Goal: Information Seeking & Learning: Learn about a topic

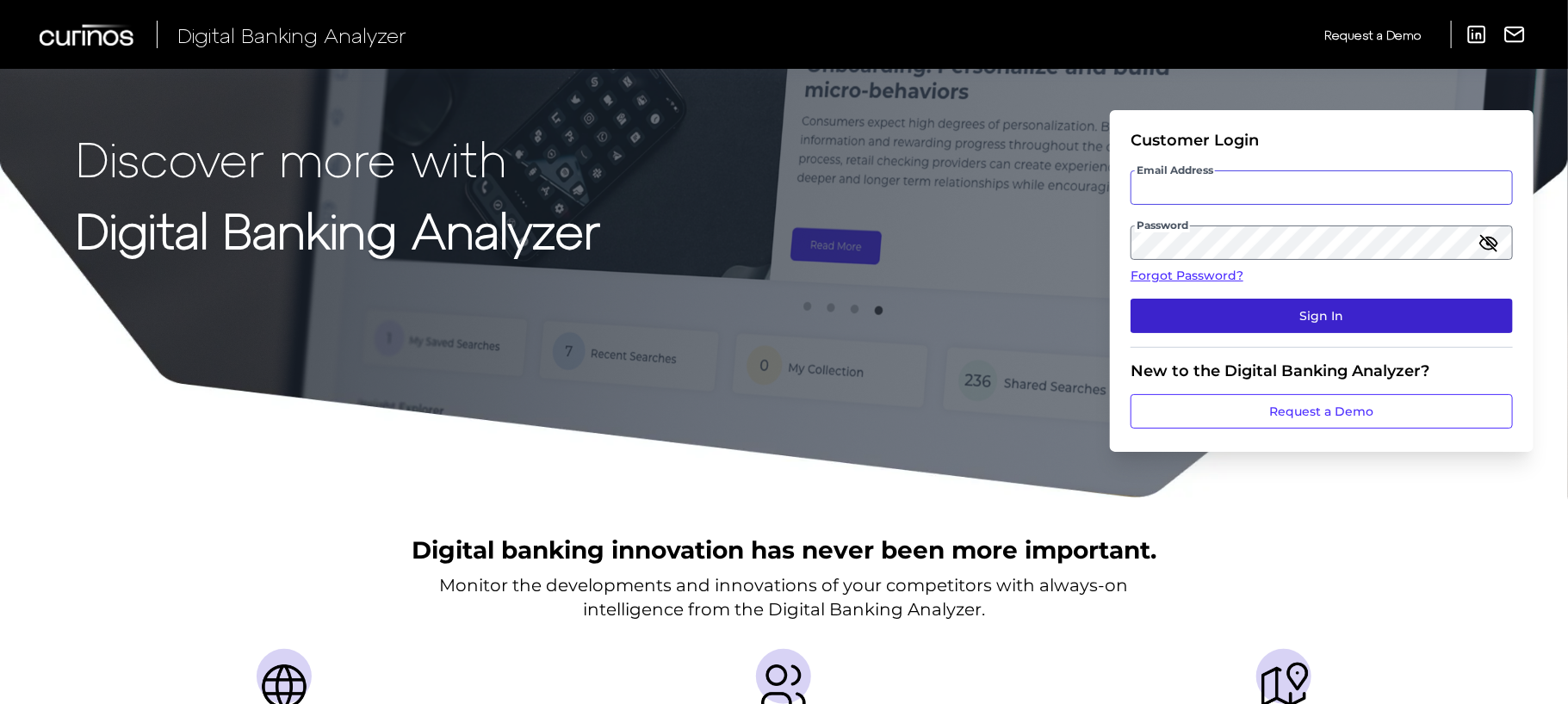
type input "[EMAIL_ADDRESS][PERSON_NAME][DOMAIN_NAME]"
click at [1303, 318] on button "Sign In" at bounding box center [1321, 315] width 382 height 34
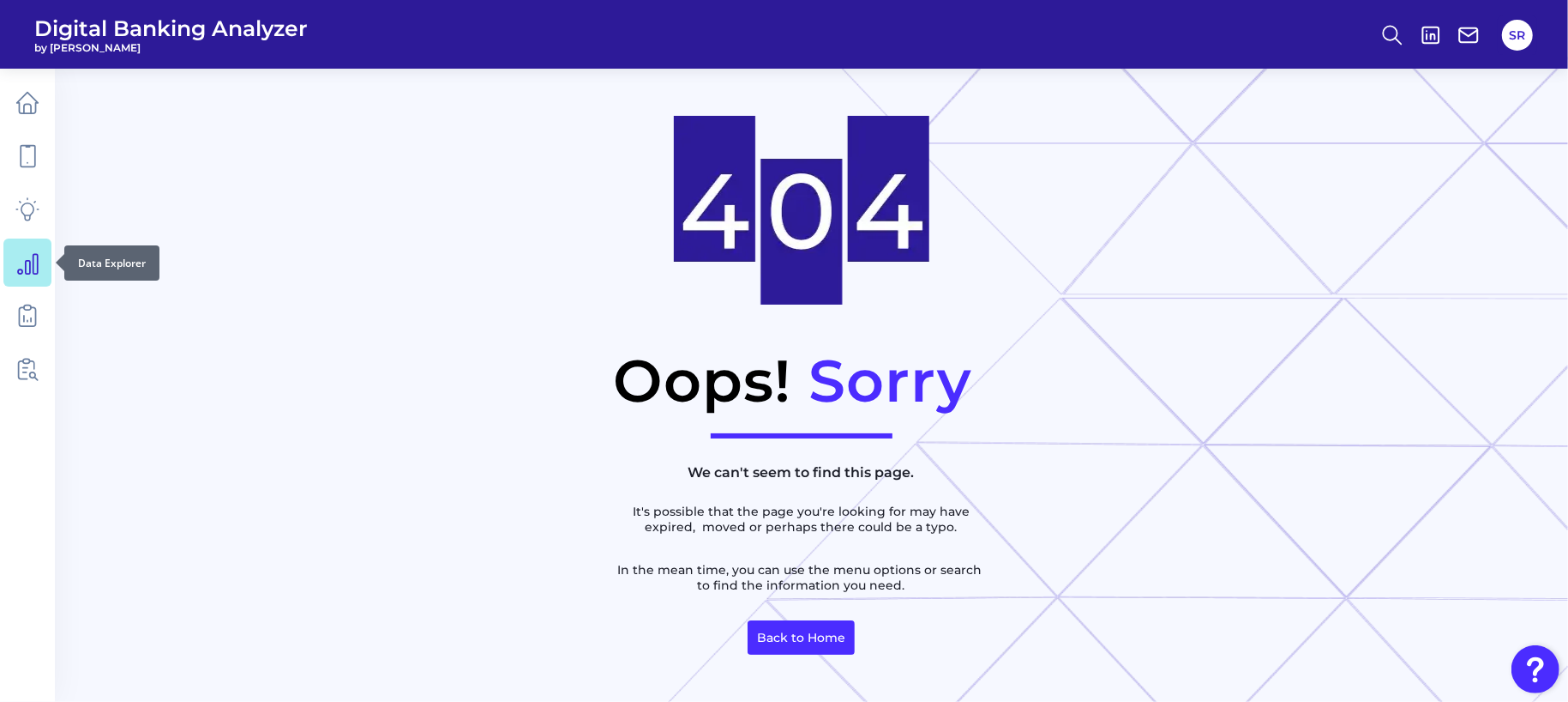
click at [18, 273] on icon at bounding box center [28, 263] width 19 height 19
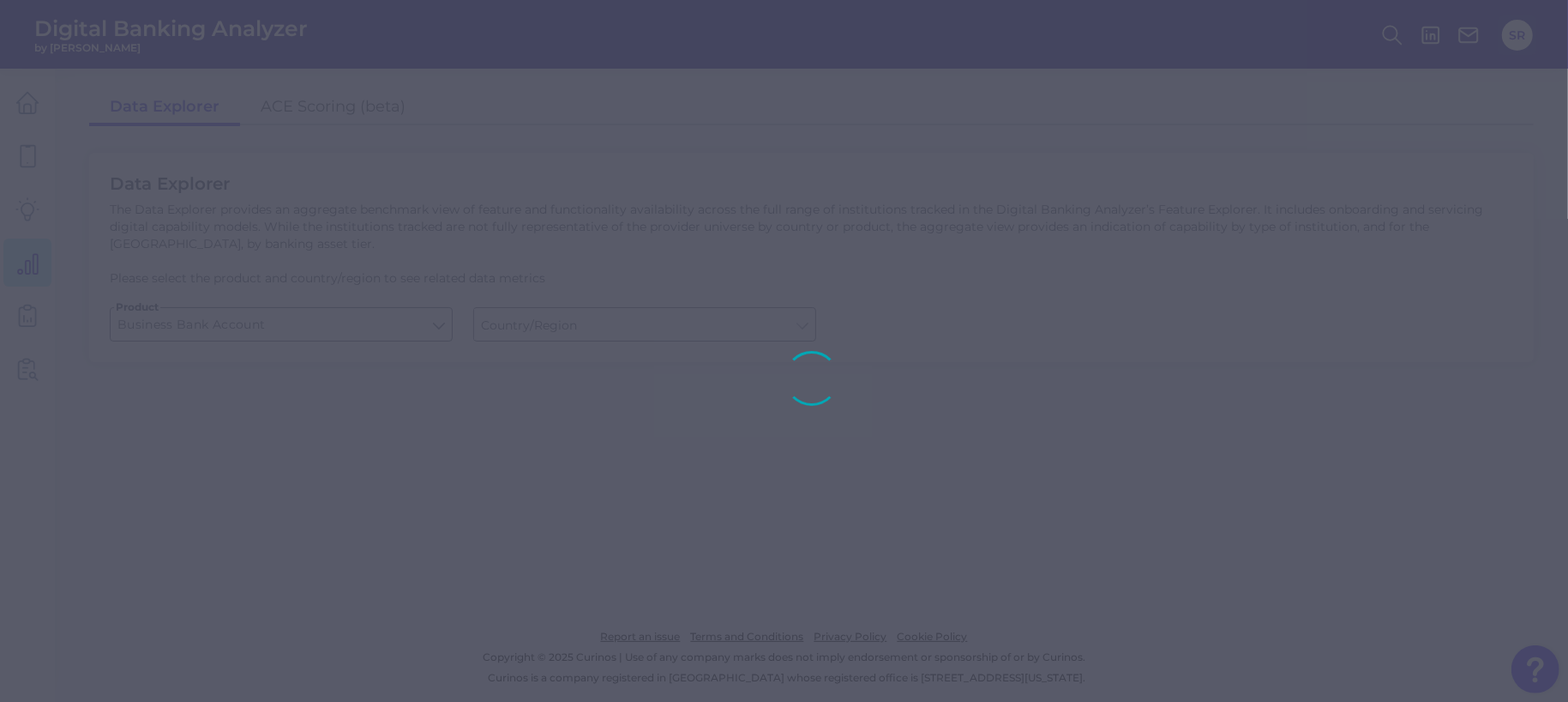
type input "[GEOGRAPHIC_DATA]"
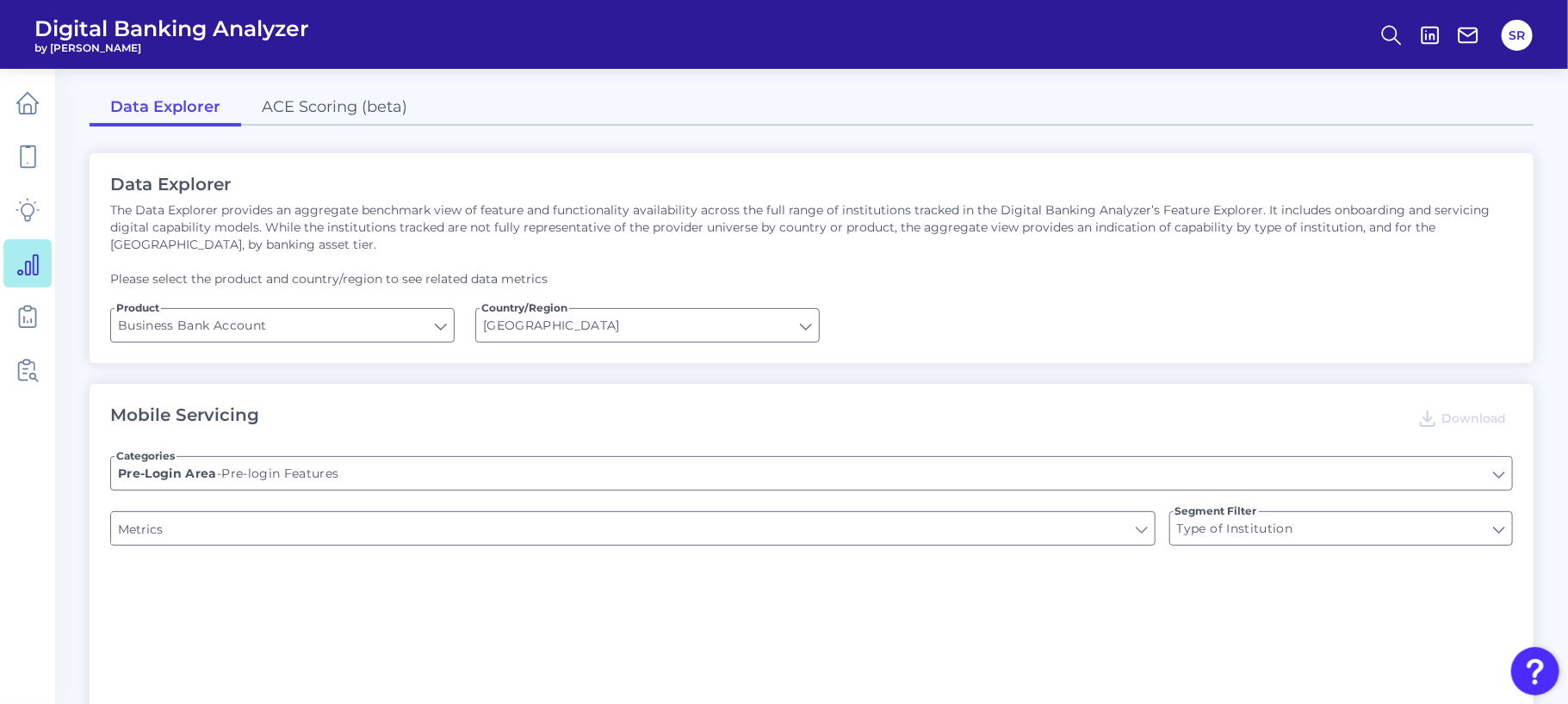
type input "Upon opening the app are users immediately prompted to use Touch/Face ID to log…"
type input "Can you apply for the PRODUCT as a new to brand customer on ANY digital channel?"
type input "Does it offer third-party single sign on?"
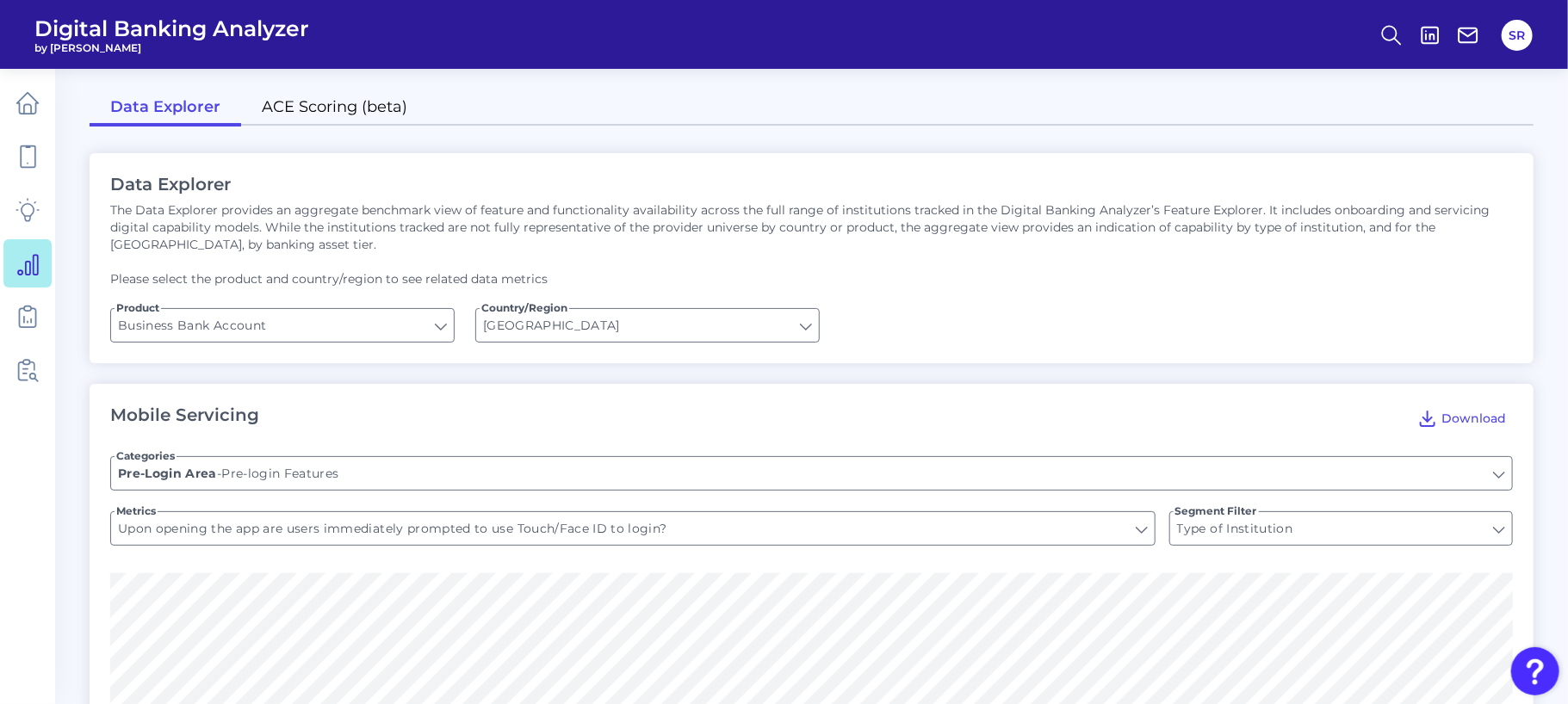
click at [306, 106] on link "ACE Scoring (beta)" at bounding box center [335, 108] width 187 height 36
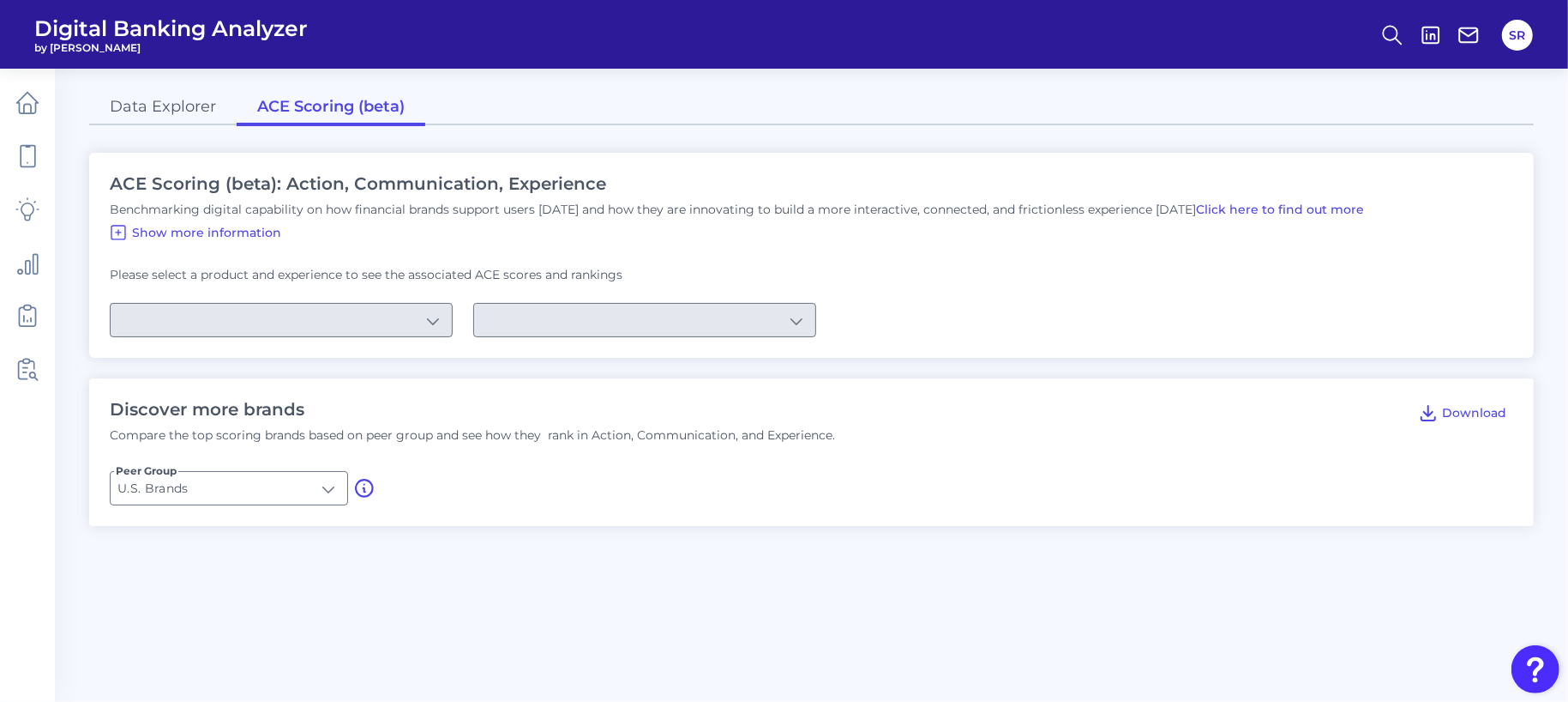
type input "Checking / Current Account"
type input "Mobile Servicing"
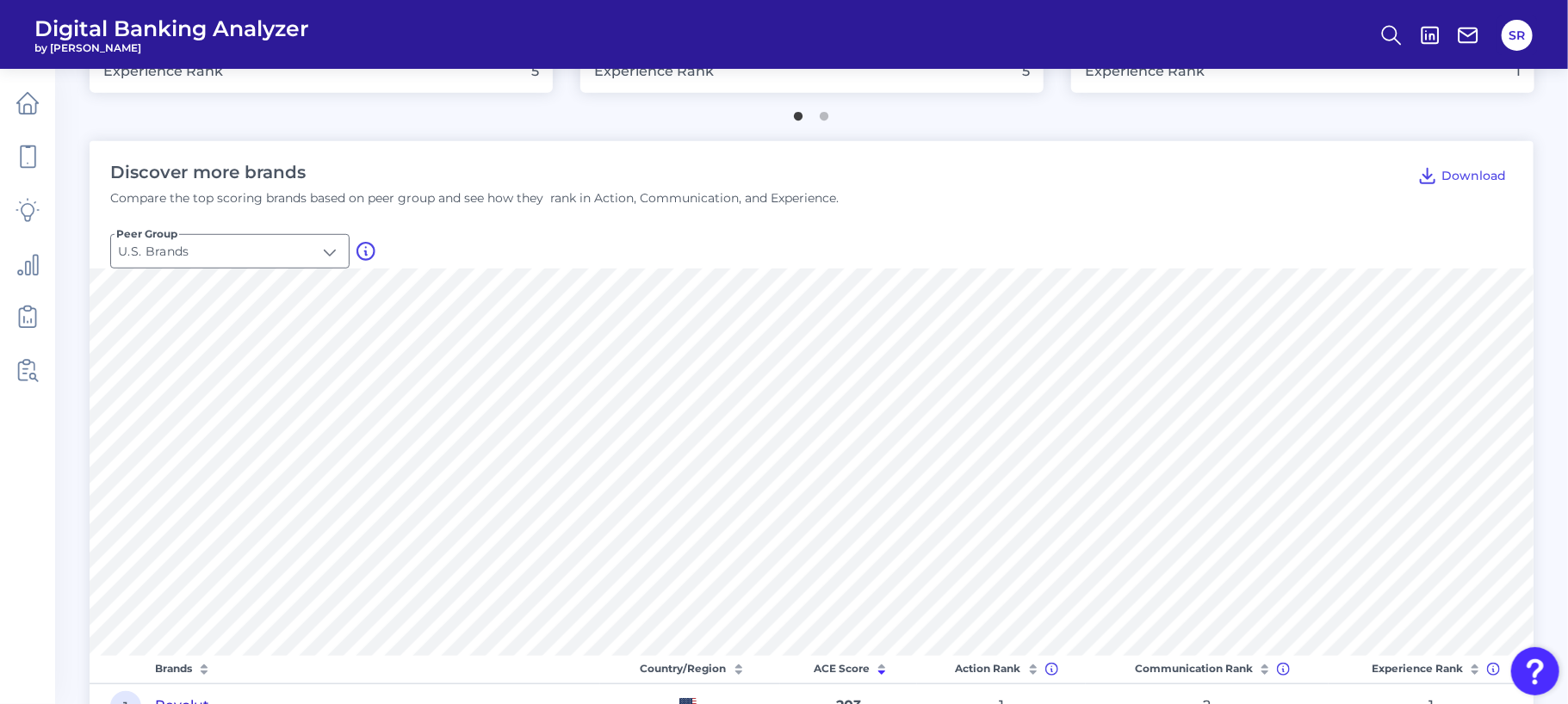
scroll to position [107, 0]
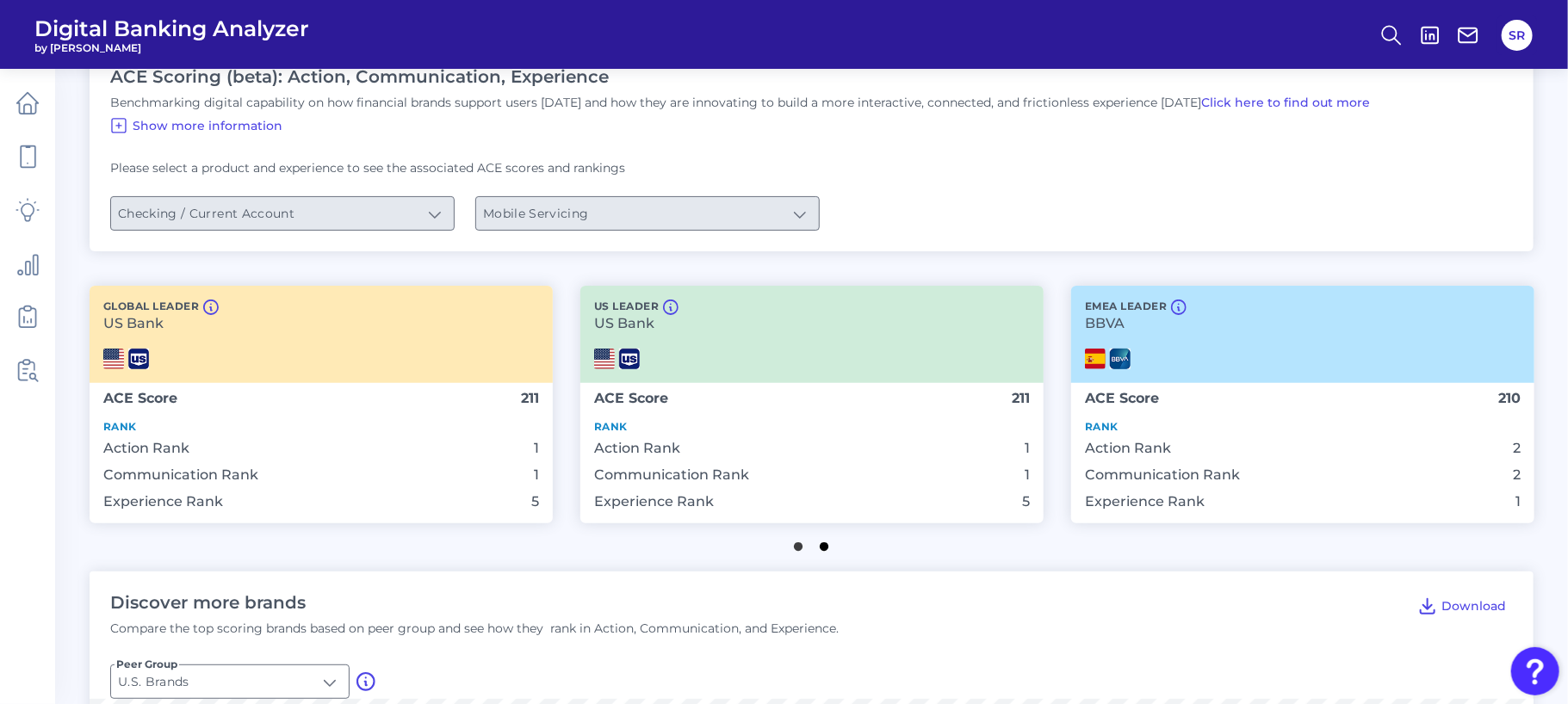
click at [828, 546] on button "2" at bounding box center [825, 542] width 18 height 18
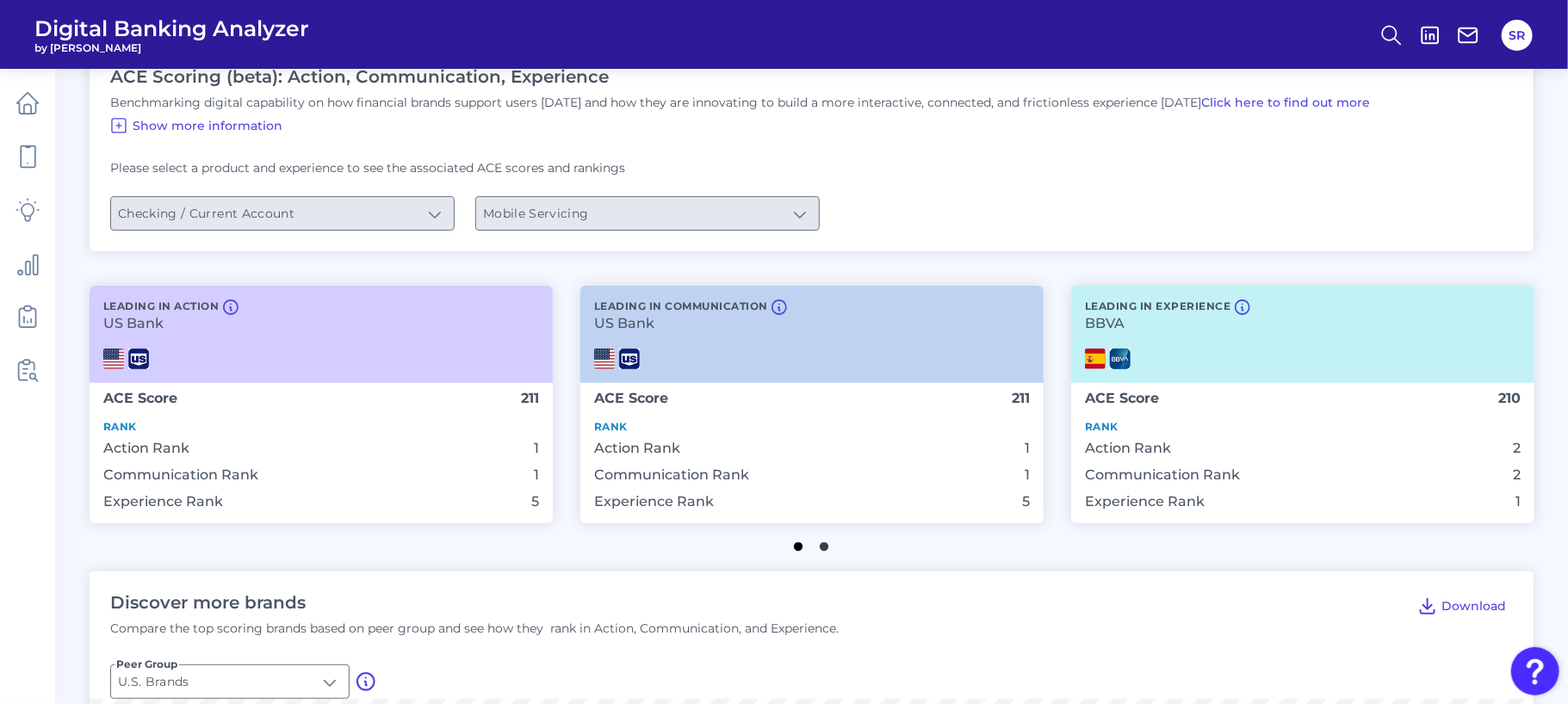
click at [794, 551] on button "1" at bounding box center [799, 542] width 18 height 18
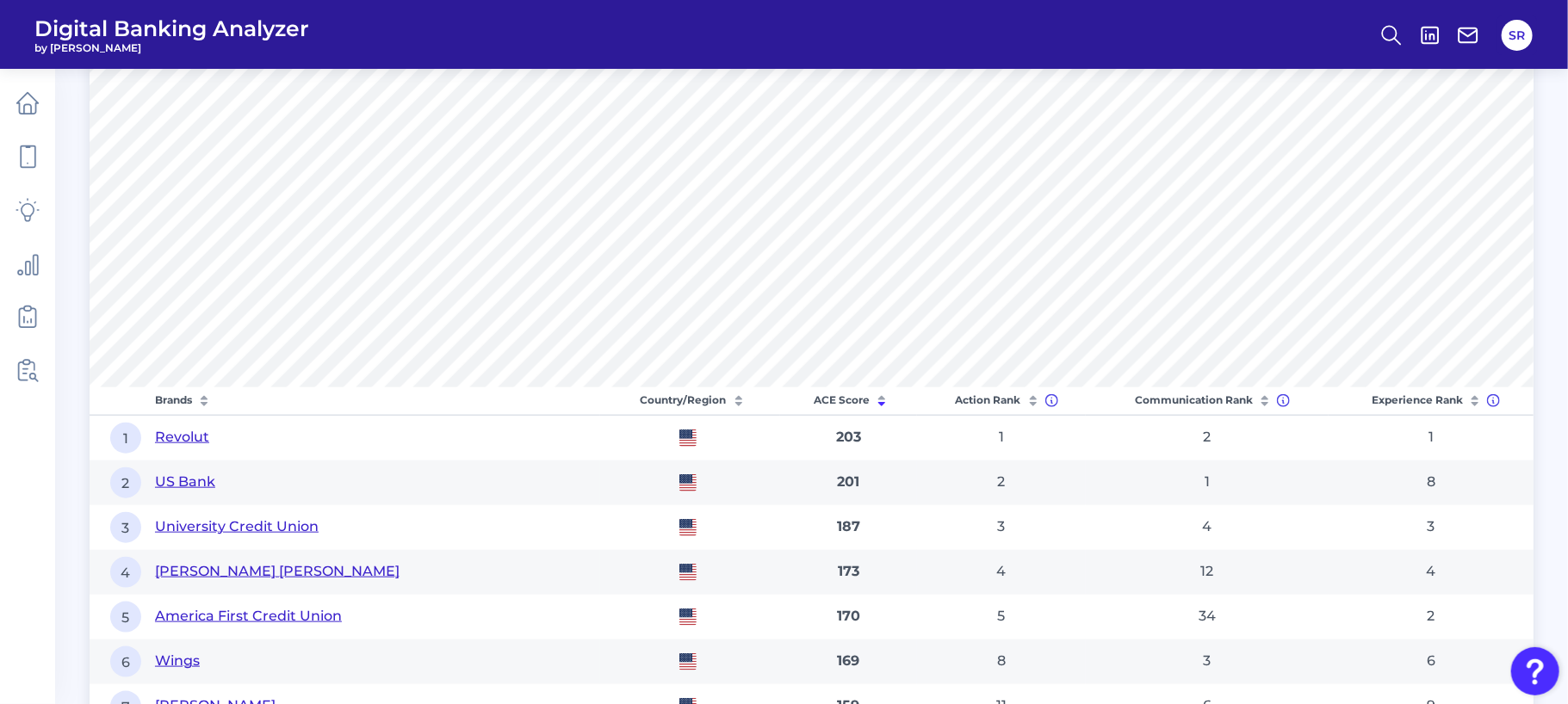
scroll to position [268, 0]
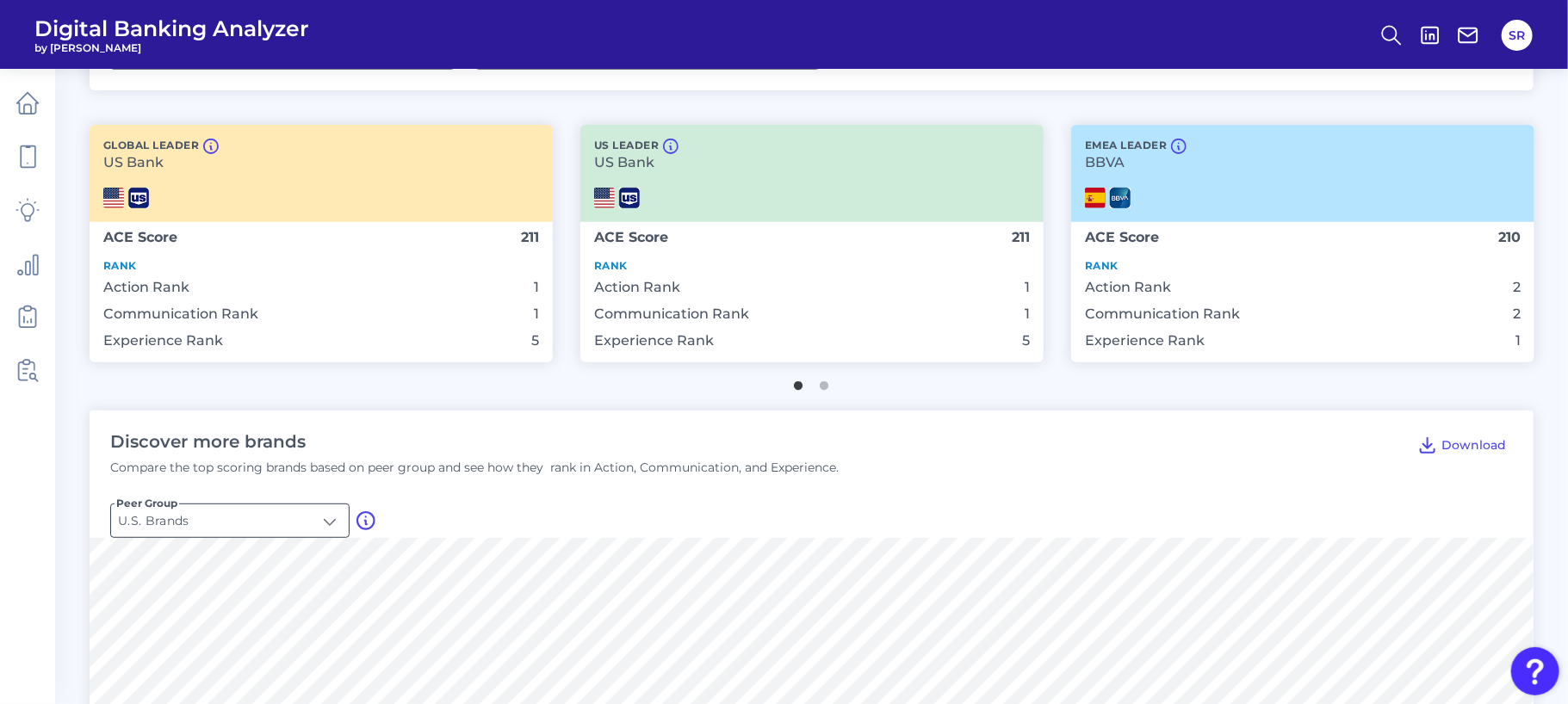
click at [313, 524] on input "U.S. Brands" at bounding box center [230, 520] width 238 height 33
click at [217, 609] on li "Global Brands" at bounding box center [230, 601] width 238 height 40
type input "Global Brands"
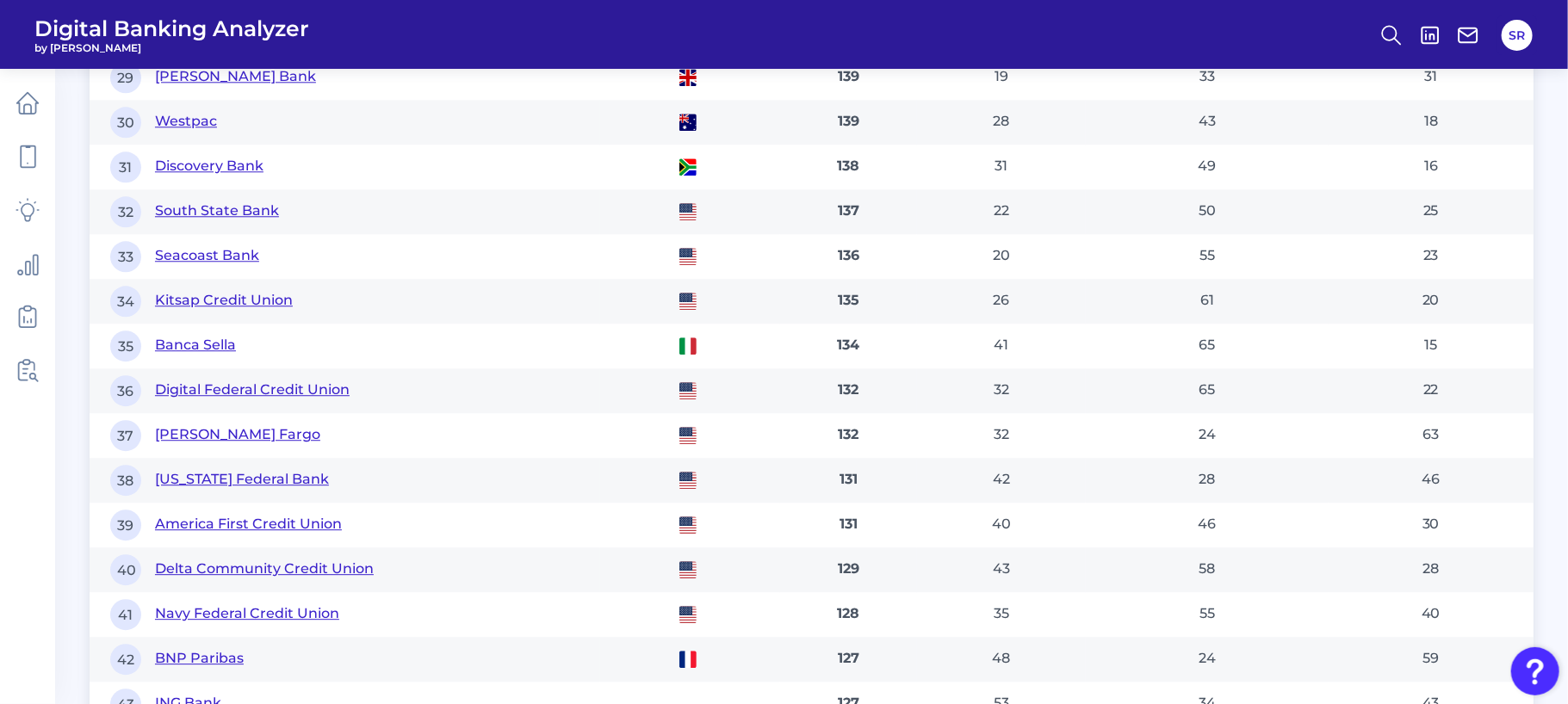
scroll to position [2906, 0]
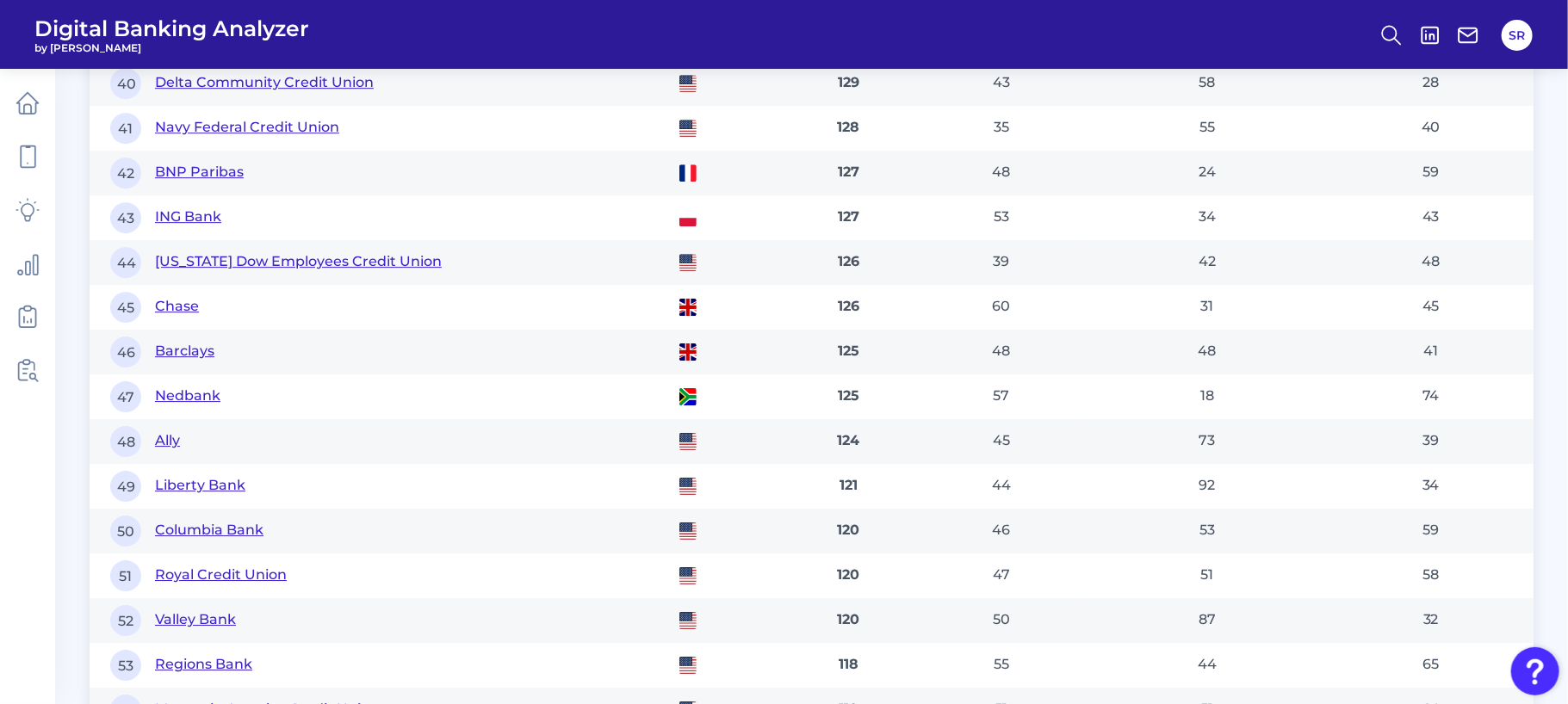
click at [342, 383] on td "47 Nedbank" at bounding box center [345, 396] width 511 height 45
click at [195, 355] on button "Barclays" at bounding box center [184, 351] width 59 height 19
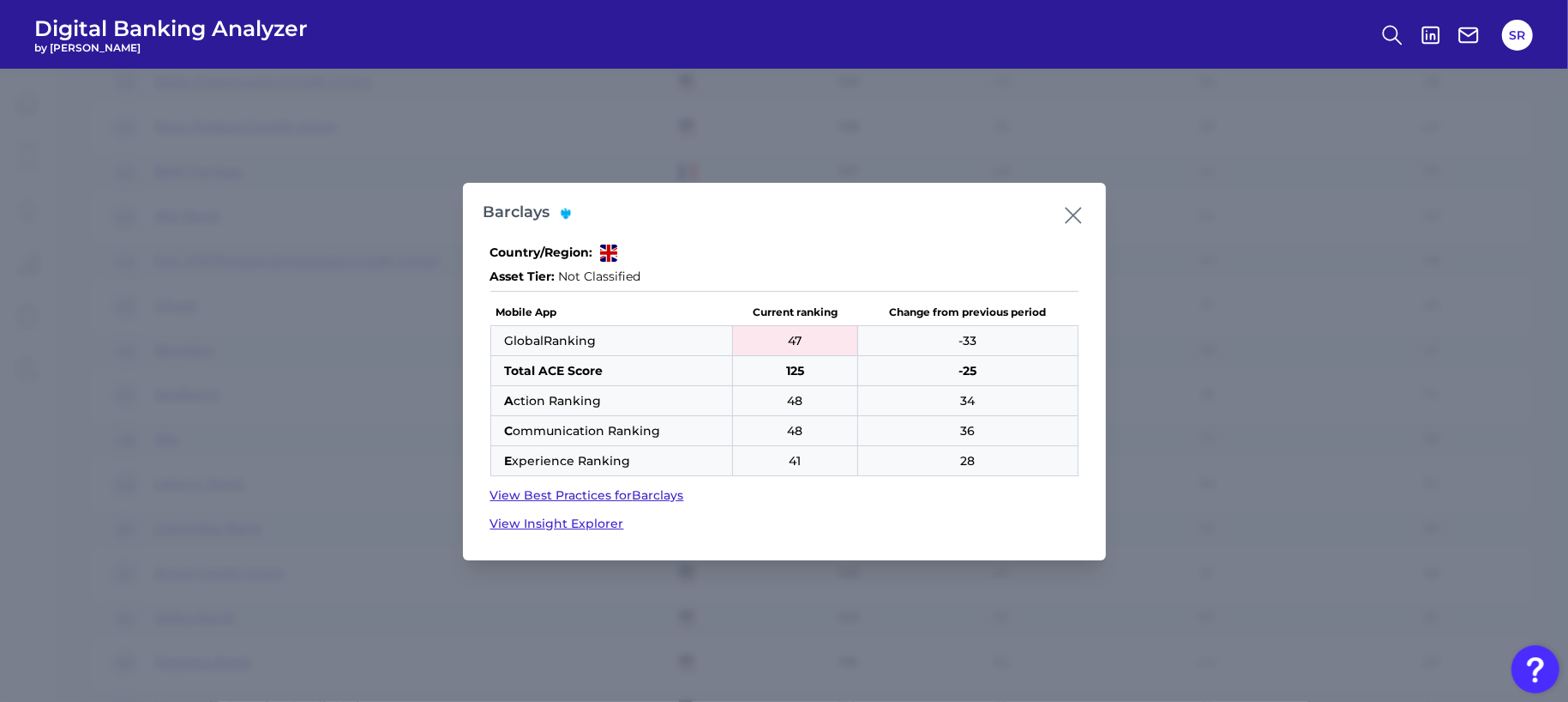
click at [1072, 216] on icon at bounding box center [1073, 215] width 15 height 15
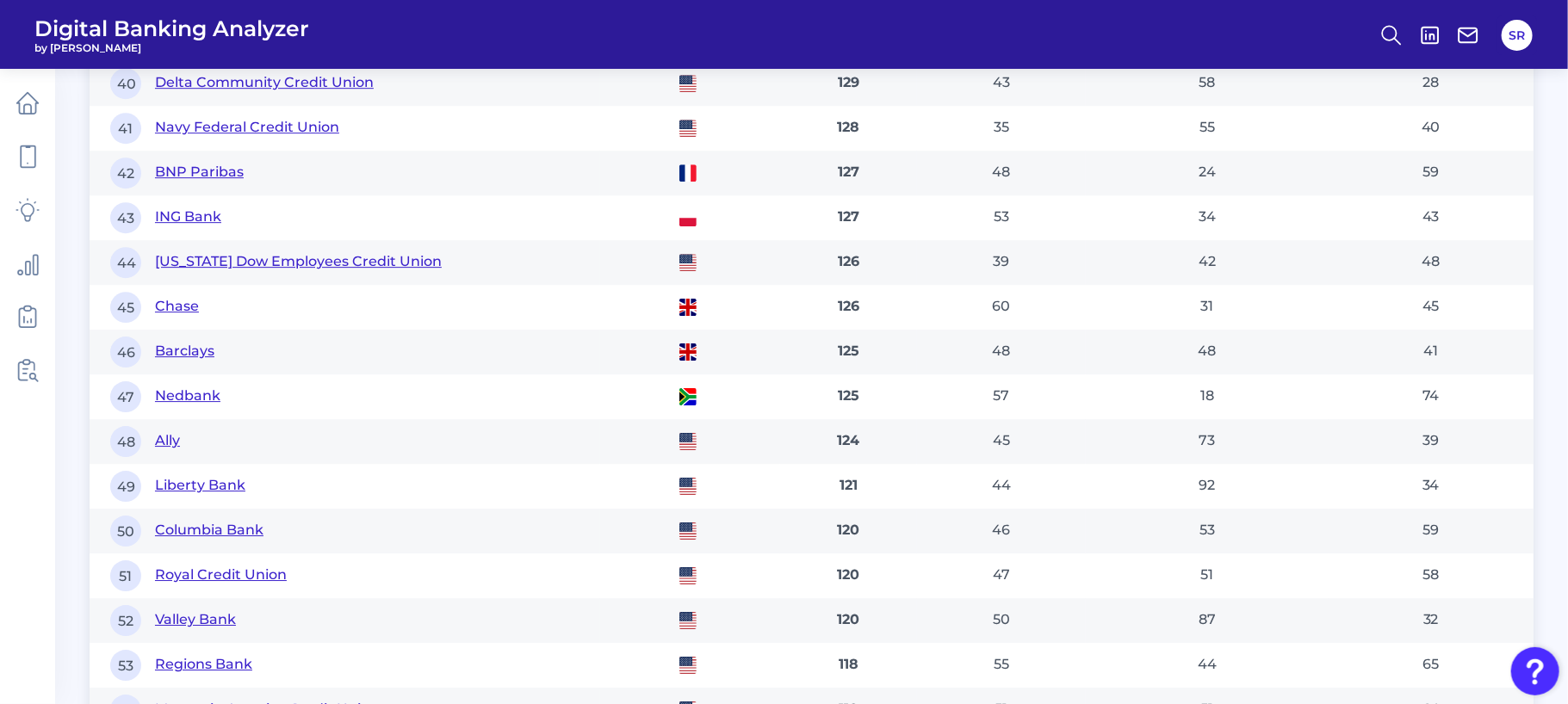
click at [542, 375] on td "47 Nedbank" at bounding box center [345, 396] width 511 height 45
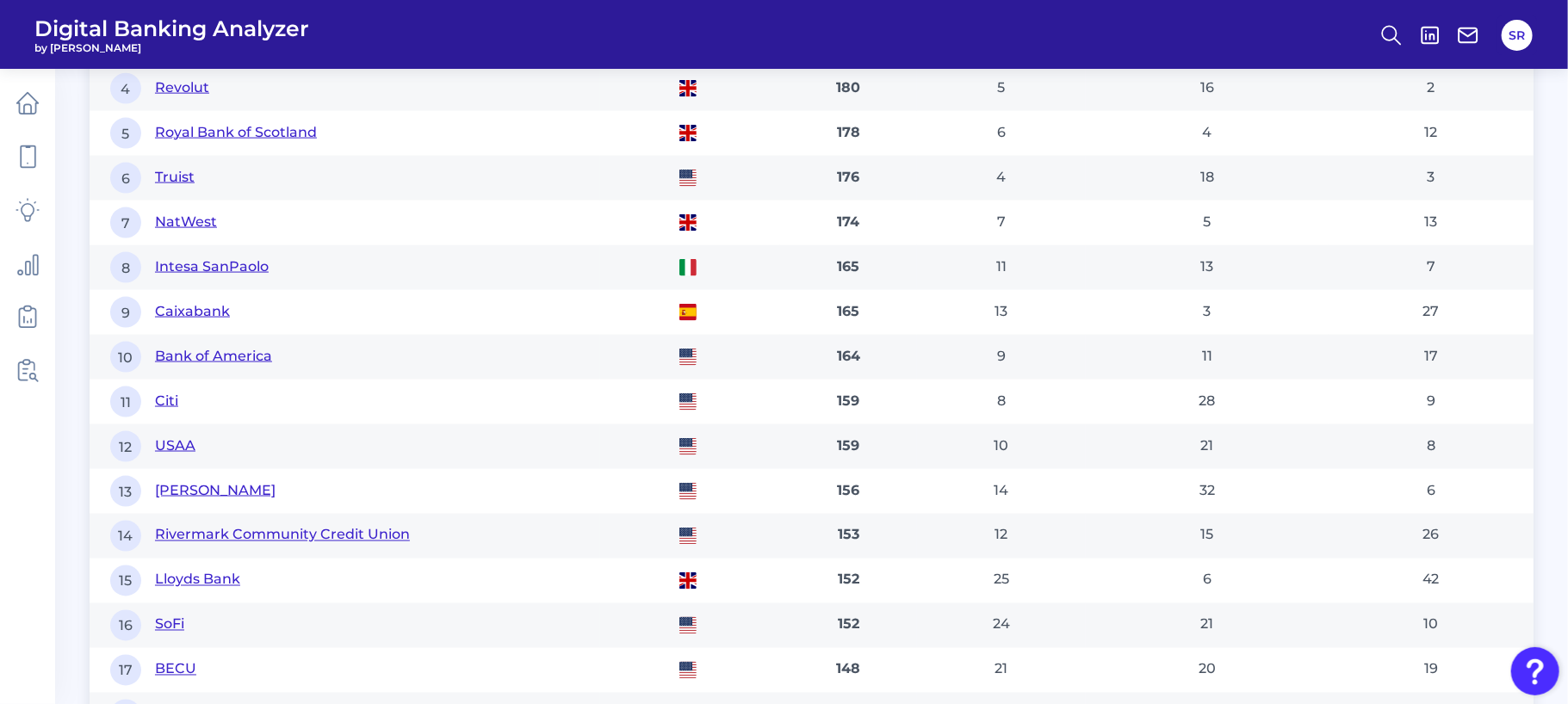
scroll to position [1293, 0]
click at [194, 213] on button "NatWest" at bounding box center [186, 220] width 62 height 19
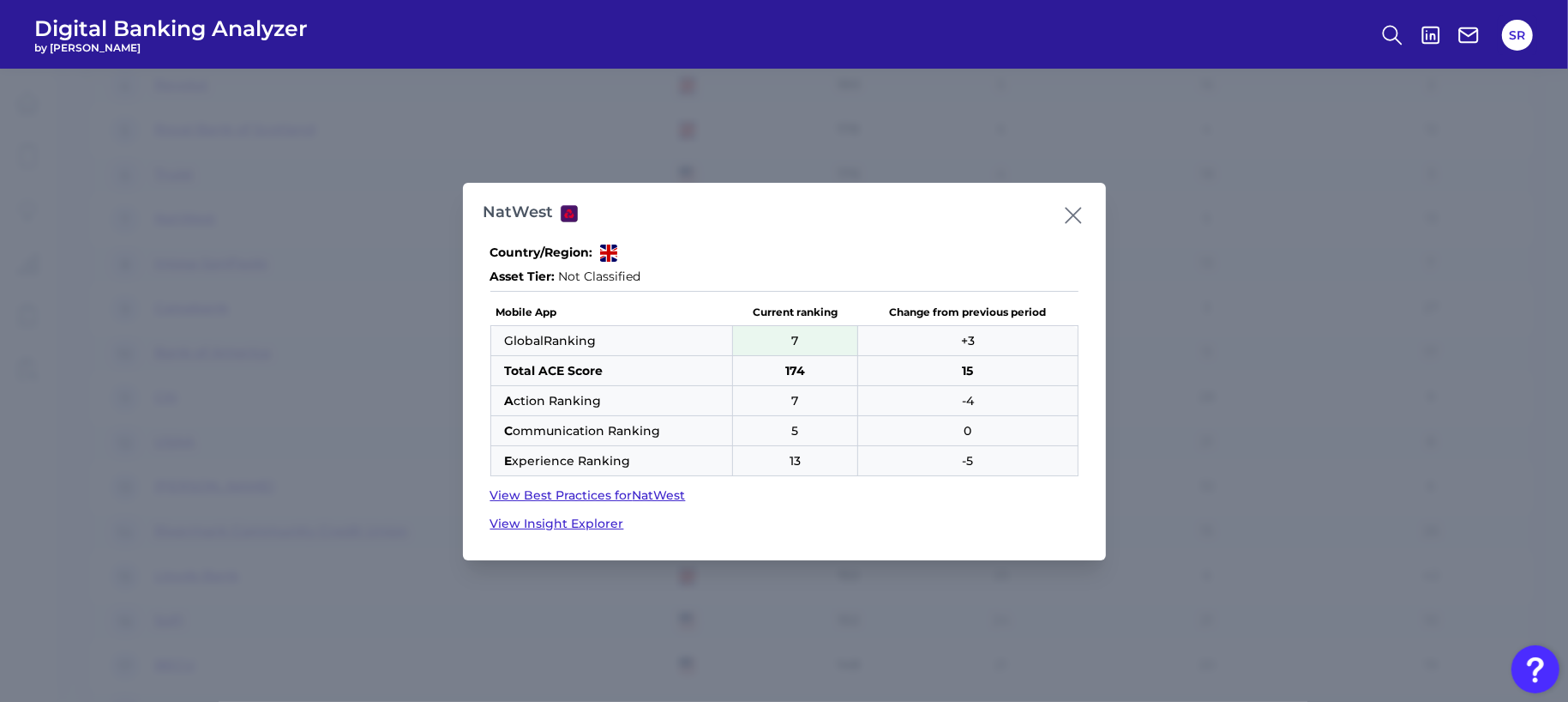
drag, startPoint x: 1072, startPoint y: 216, endPoint x: 1059, endPoint y: 228, distance: 17.7
click at [1072, 214] on icon at bounding box center [1073, 215] width 24 height 24
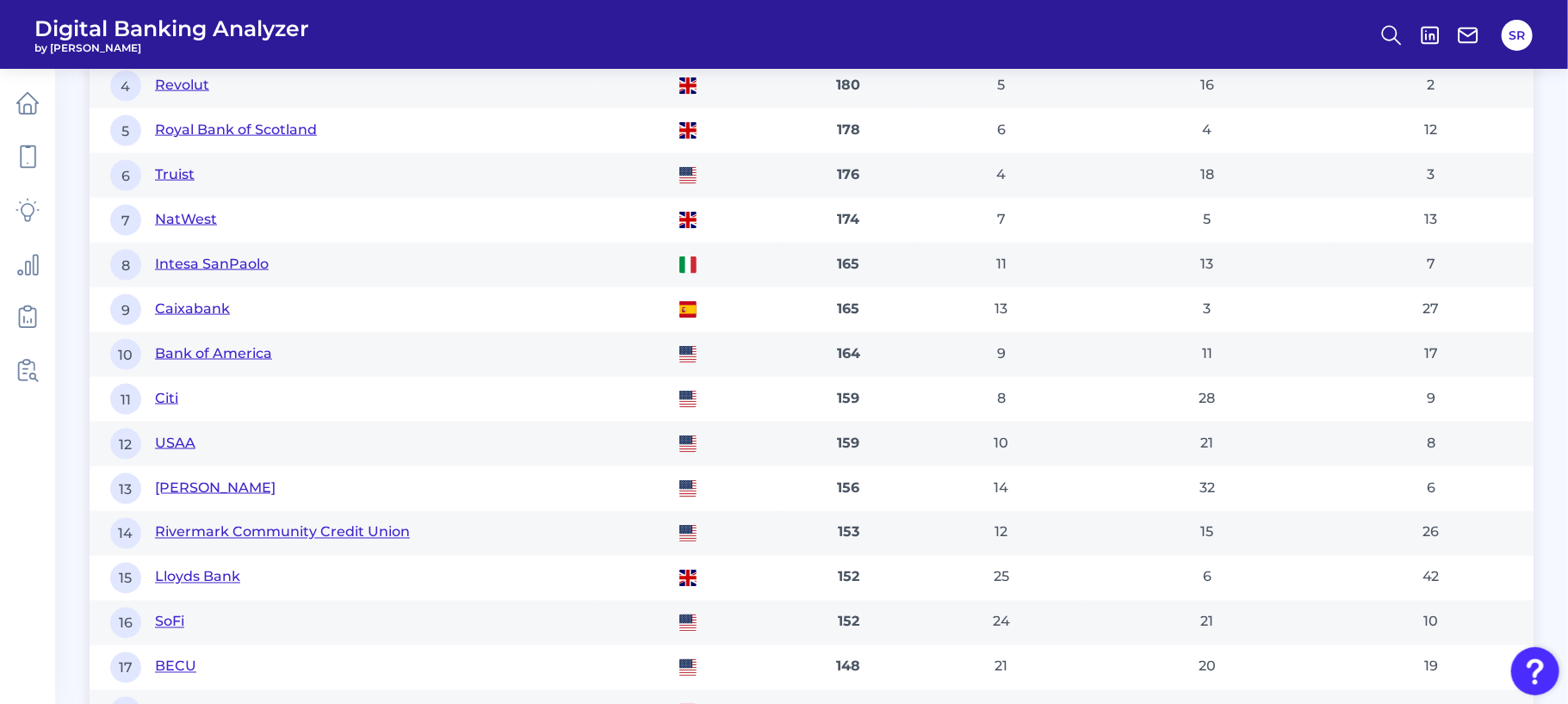
click at [211, 573] on button "Lloyds Bank" at bounding box center [197, 577] width 85 height 19
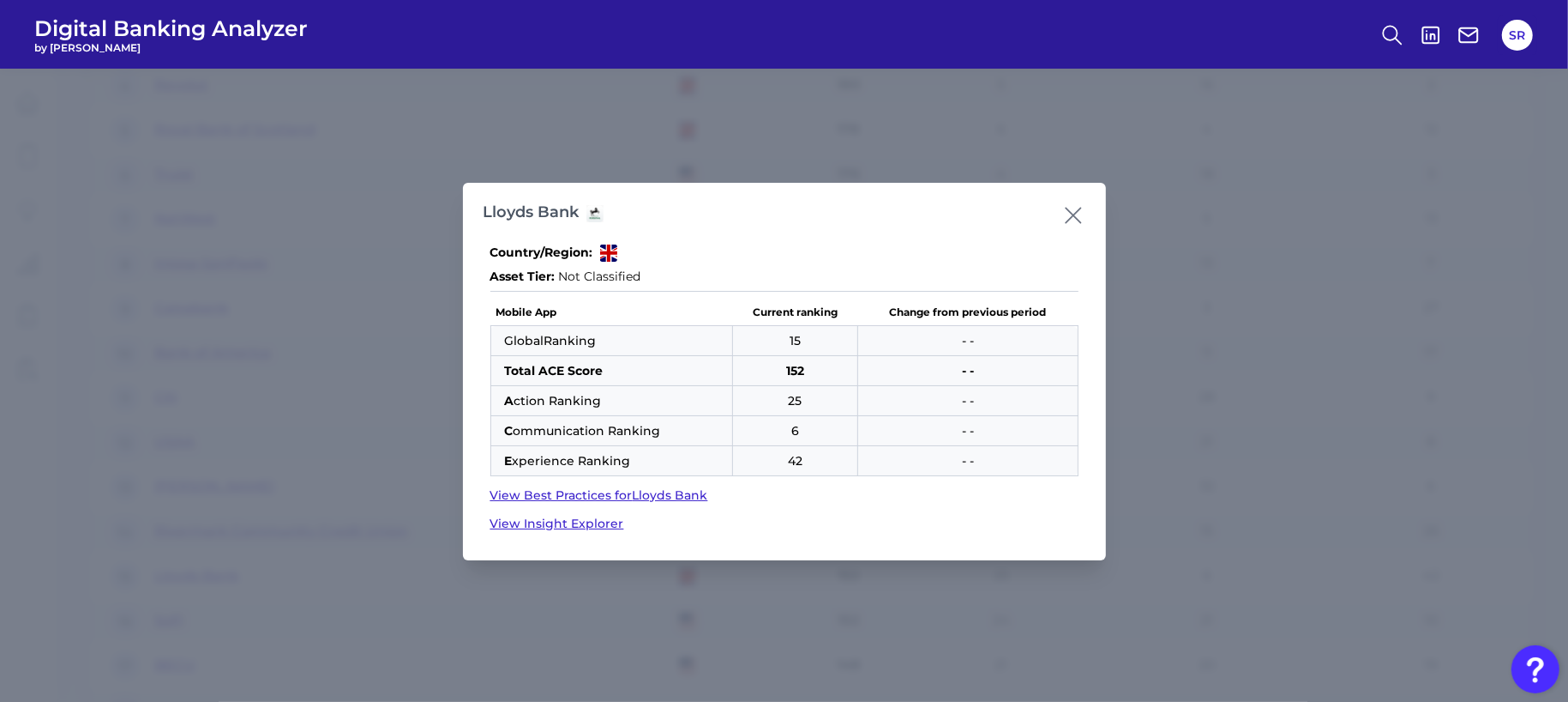
click at [1067, 213] on icon at bounding box center [1073, 215] width 15 height 15
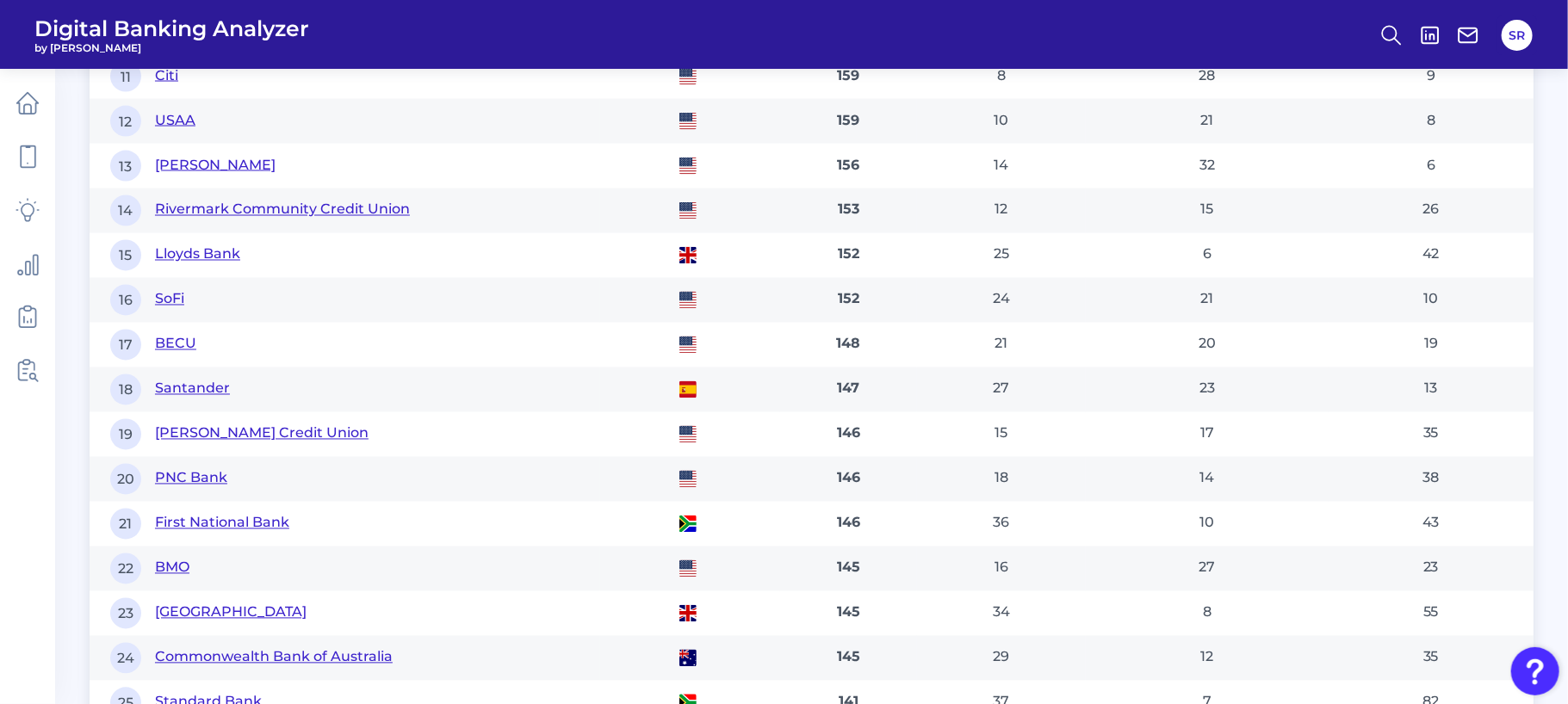
scroll to position [1723, 0]
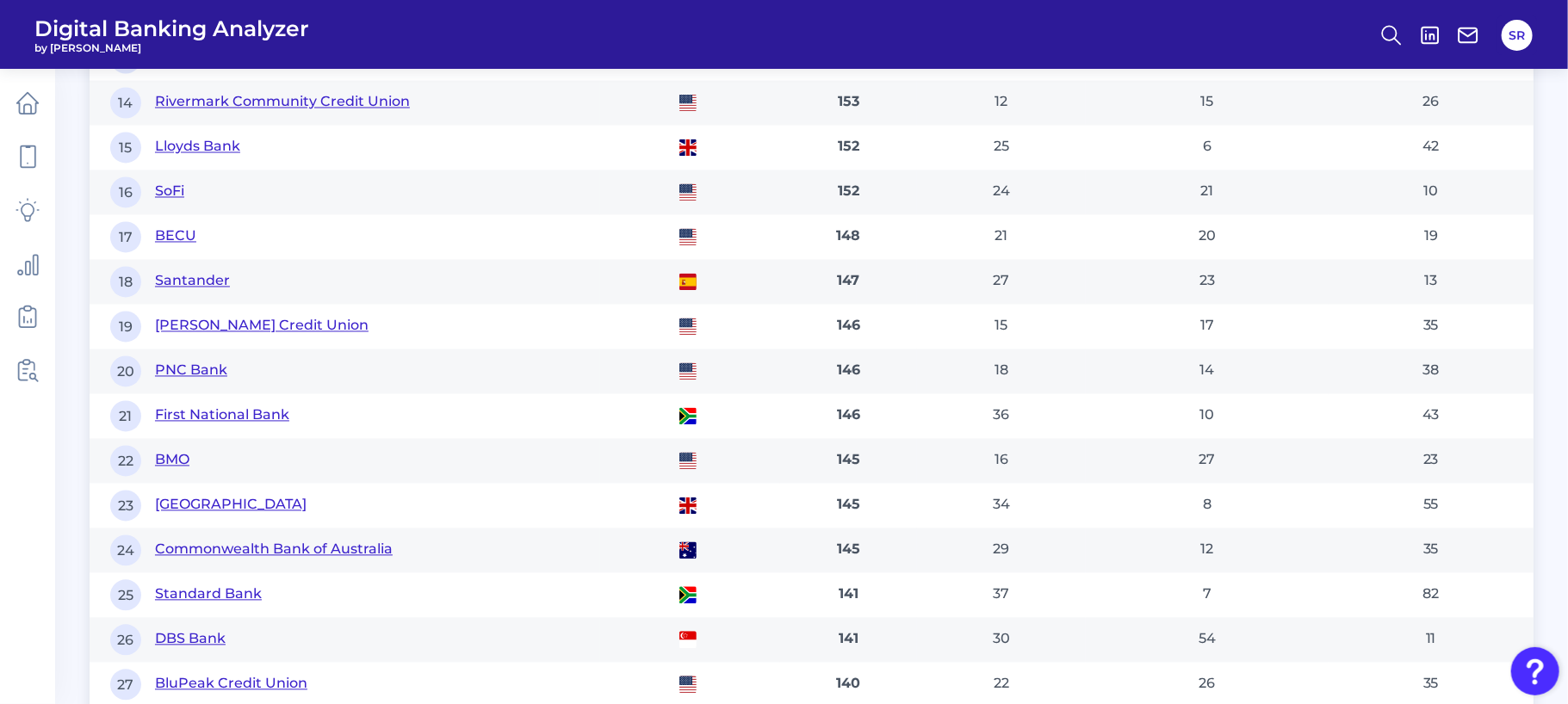
click at [198, 509] on button "[GEOGRAPHIC_DATA]" at bounding box center [231, 505] width 151 height 19
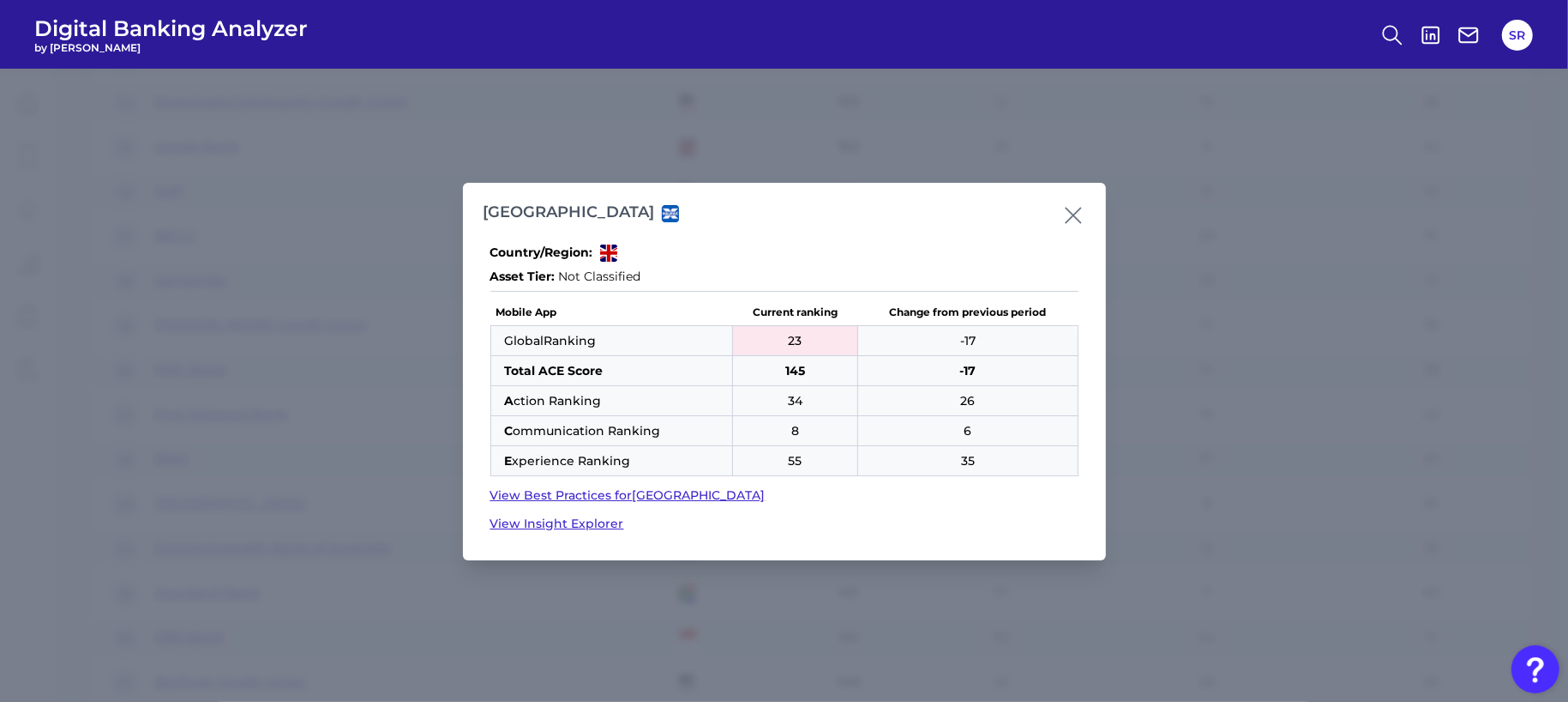
click at [1073, 217] on icon at bounding box center [1073, 215] width 15 height 15
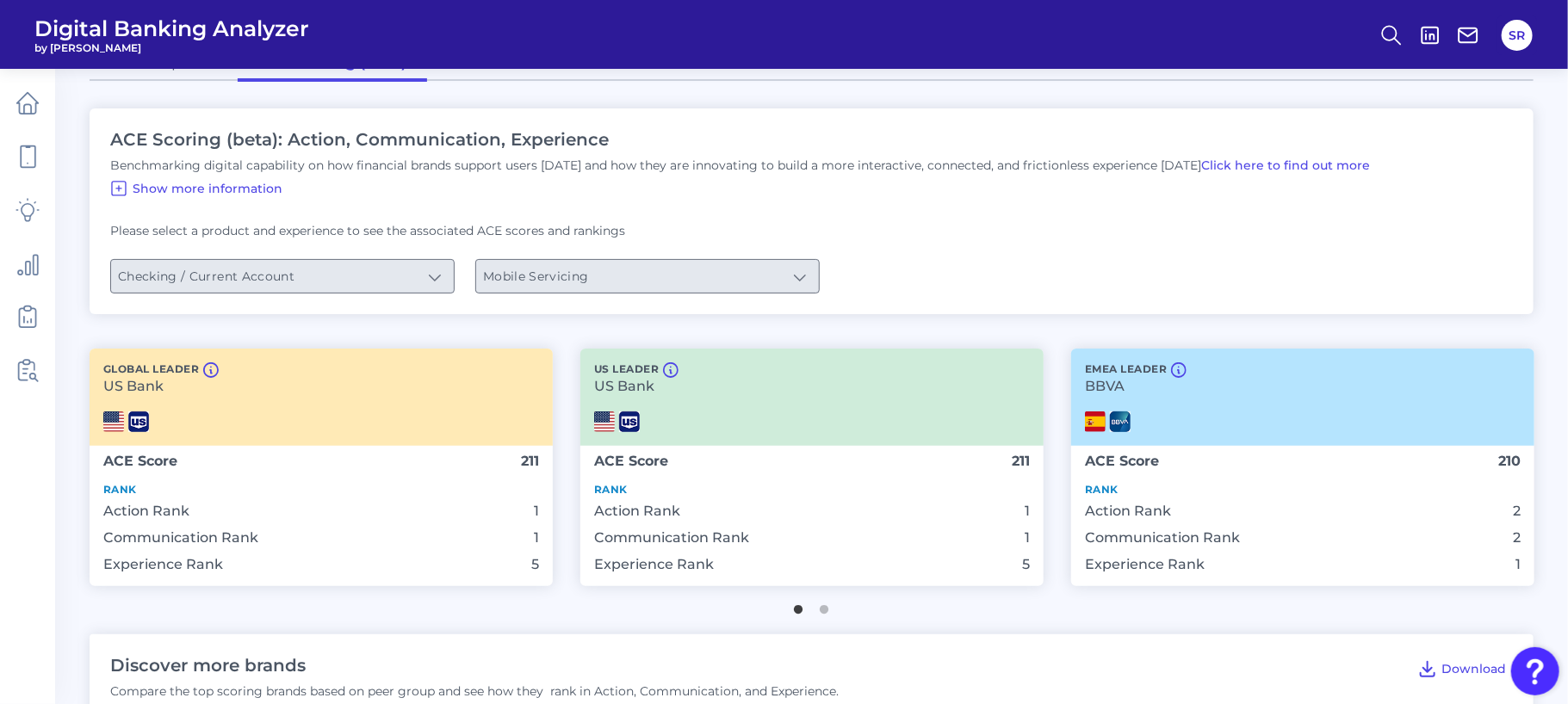
scroll to position [0, 0]
